Goal: Task Accomplishment & Management: Manage account settings

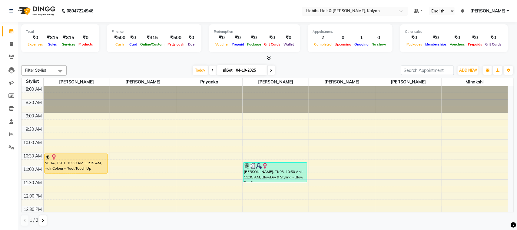
click at [393, 8] on div at bounding box center [355, 11] width 106 height 6
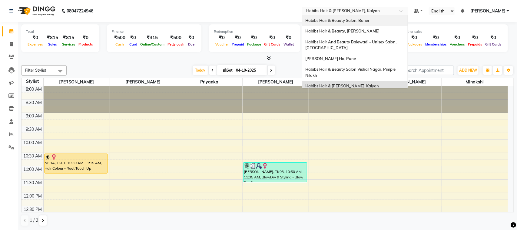
scroll to position [4, 0]
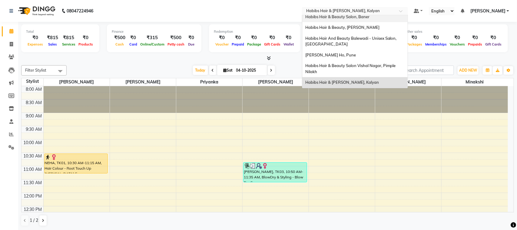
click at [365, 19] on span "Habibs Hair & Beauty Salon, Baner" at bounding box center [337, 16] width 64 height 5
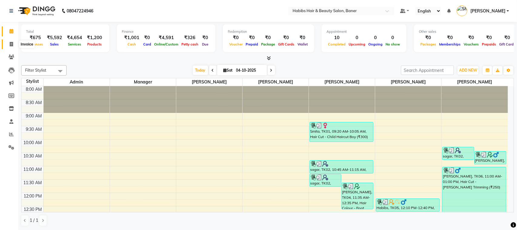
click at [11, 46] on icon at bounding box center [11, 44] width 3 height 5
select select "service"
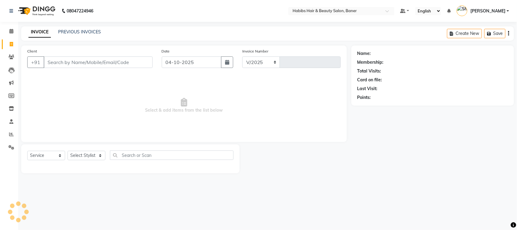
select select "5356"
type input "4139"
click at [83, 29] on link "PREVIOUS INVOICES" at bounding box center [79, 31] width 43 height 5
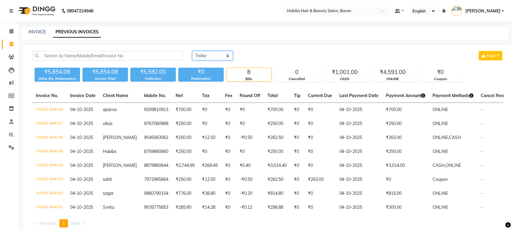
click at [226, 54] on select "[DATE] [DATE] Custom Range" at bounding box center [212, 55] width 41 height 9
select select "yesterday"
click at [192, 51] on select "[DATE] [DATE] Custom Range" at bounding box center [212, 55] width 41 height 9
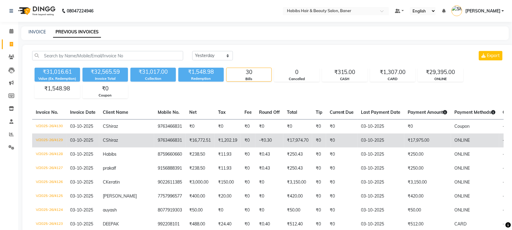
click at [414, 143] on td "₹17,975.00" at bounding box center [427, 140] width 47 height 14
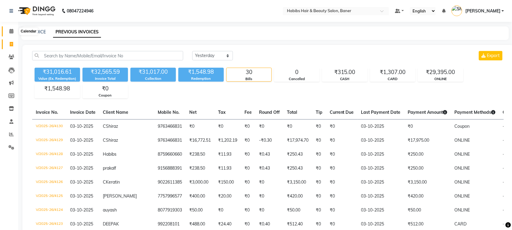
click at [11, 32] on icon at bounding box center [11, 31] width 4 height 5
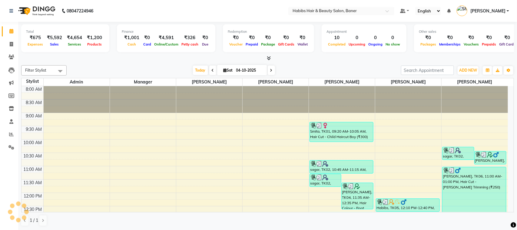
scroll to position [162, 0]
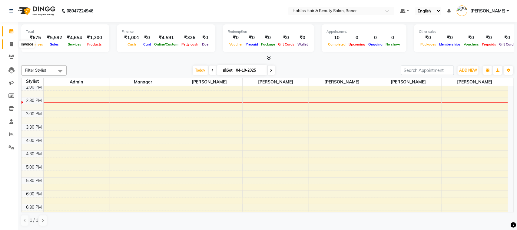
click at [11, 45] on icon at bounding box center [11, 44] width 3 height 5
select select "service"
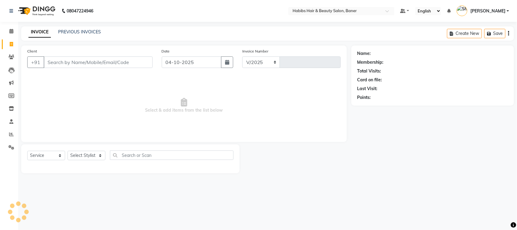
select select "5356"
type input "4139"
click at [87, 31] on link "PREVIOUS INVOICES" at bounding box center [79, 31] width 43 height 5
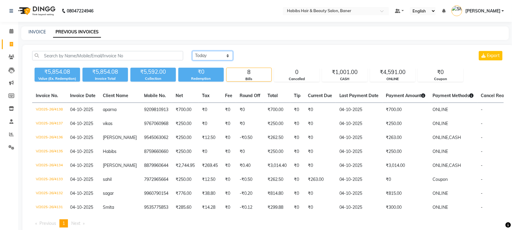
click at [225, 55] on select "[DATE] [DATE] Custom Range" at bounding box center [212, 55] width 41 height 9
select select "yesterday"
click at [192, 51] on select "[DATE] [DATE] Custom Range" at bounding box center [212, 55] width 41 height 9
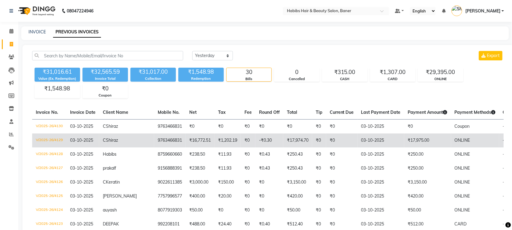
click at [373, 144] on td "03-10-2025" at bounding box center [380, 140] width 47 height 14
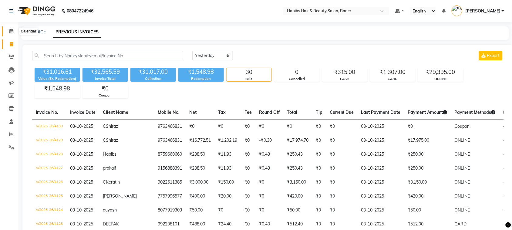
click at [10, 31] on icon at bounding box center [11, 31] width 4 height 5
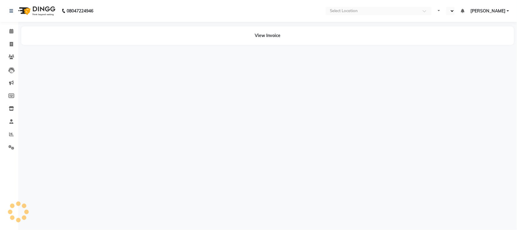
select select "en"
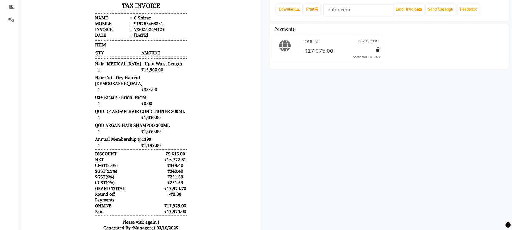
scroll to position [130, 0]
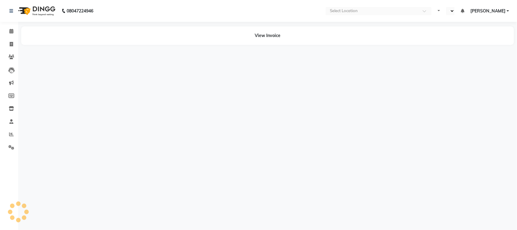
select select "en"
